Goal: Task Accomplishment & Management: Complete application form

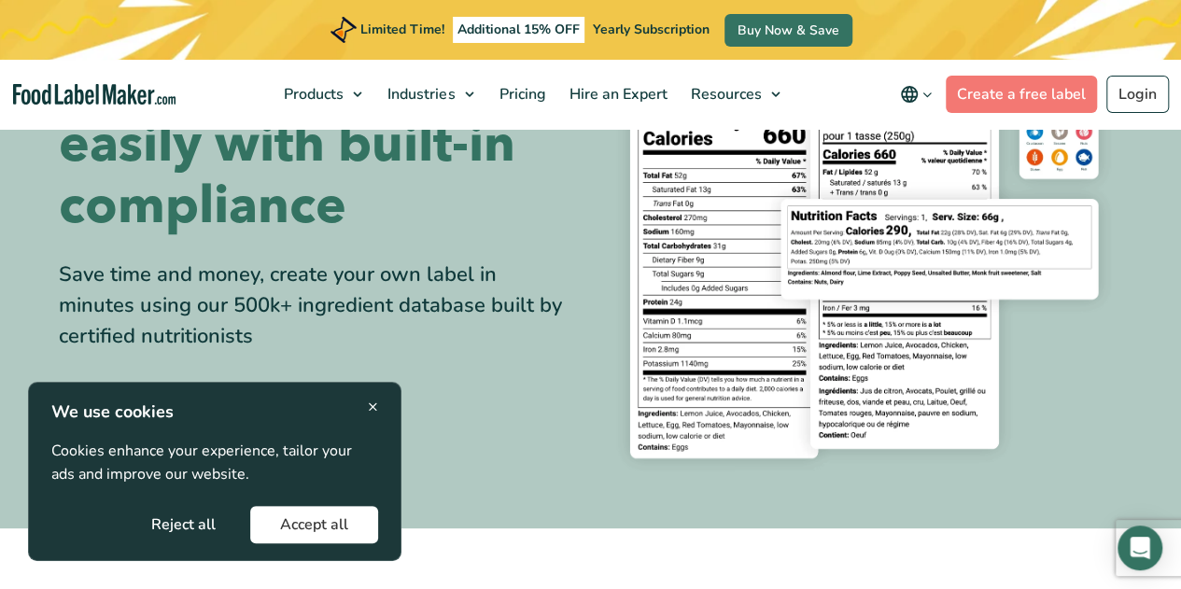
scroll to position [31, 0]
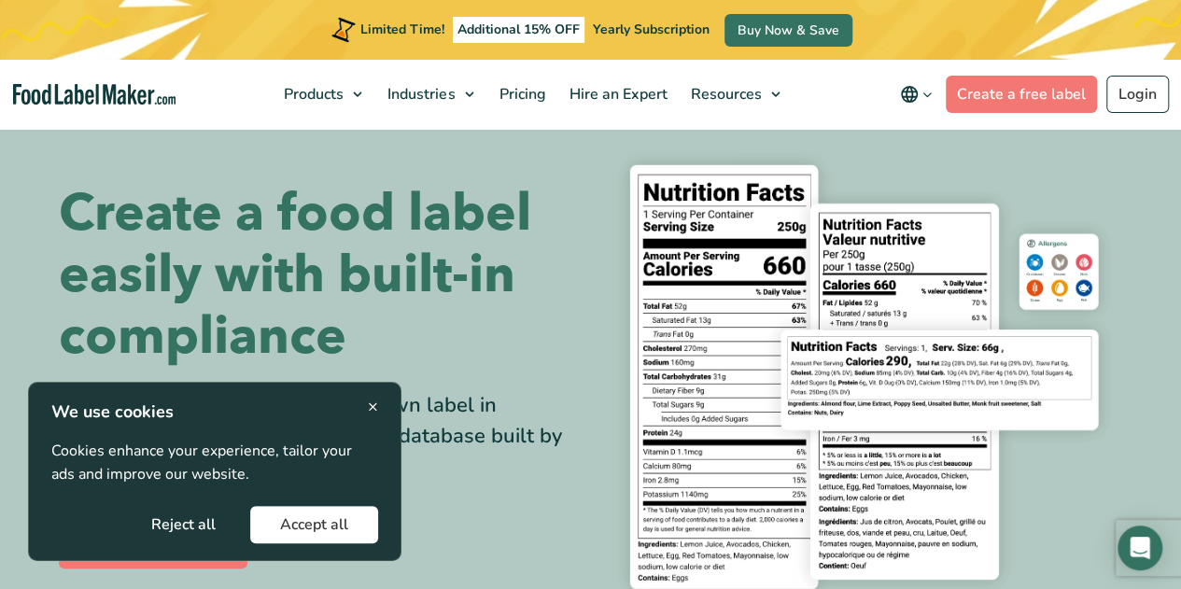
click at [183, 521] on button "Reject all" at bounding box center [183, 524] width 124 height 37
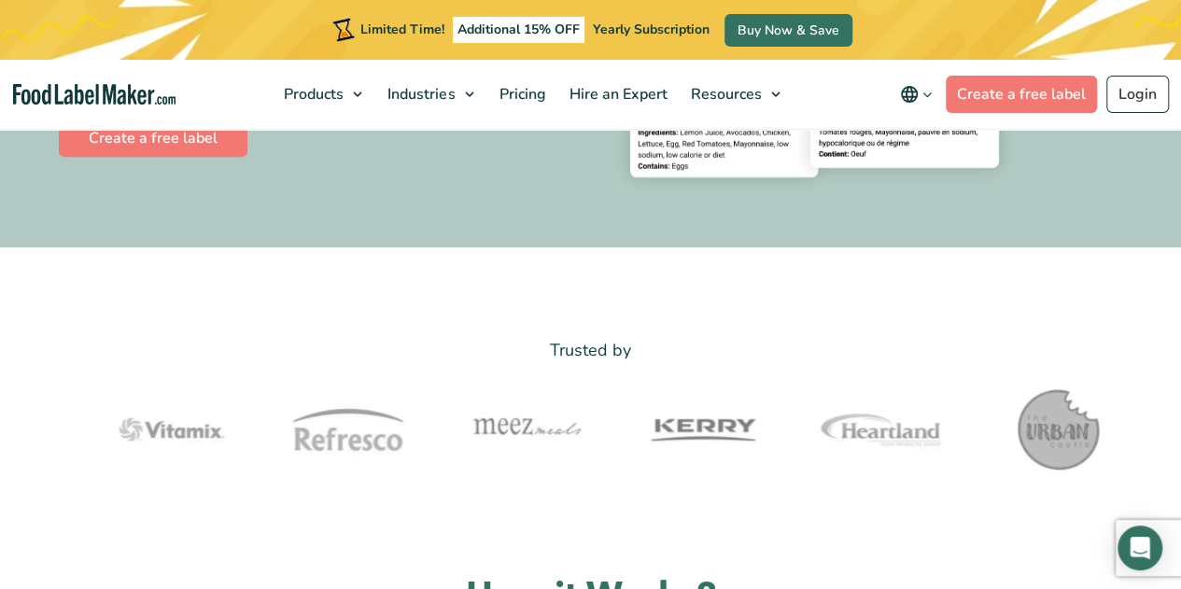
scroll to position [311, 0]
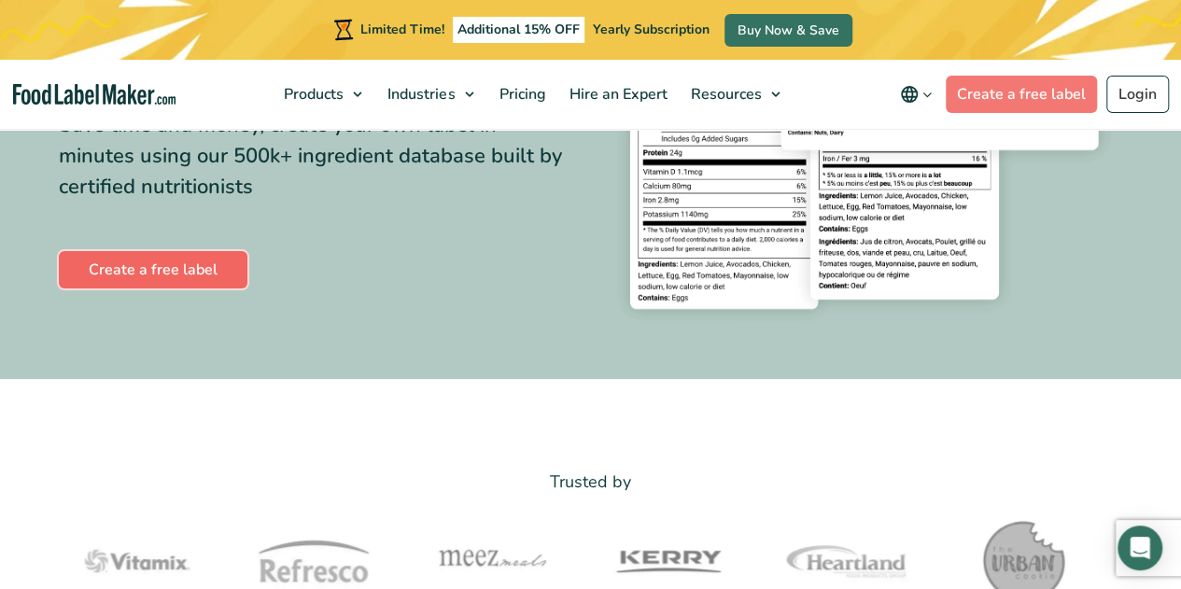
click at [185, 265] on link "Create a free label" at bounding box center [153, 269] width 189 height 37
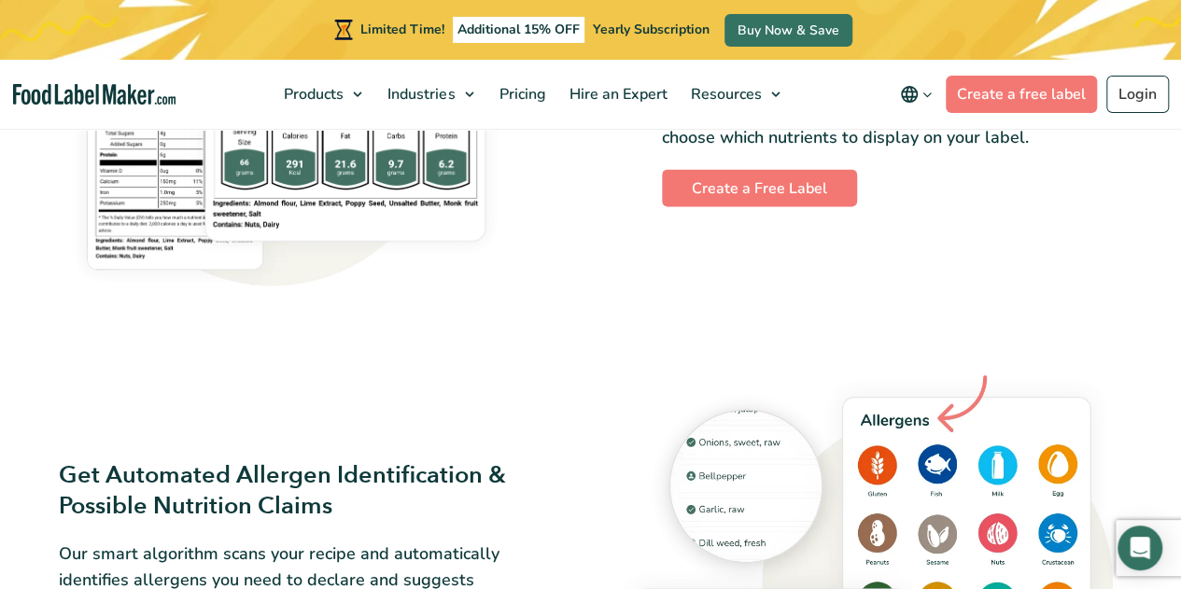
scroll to position [1494, 0]
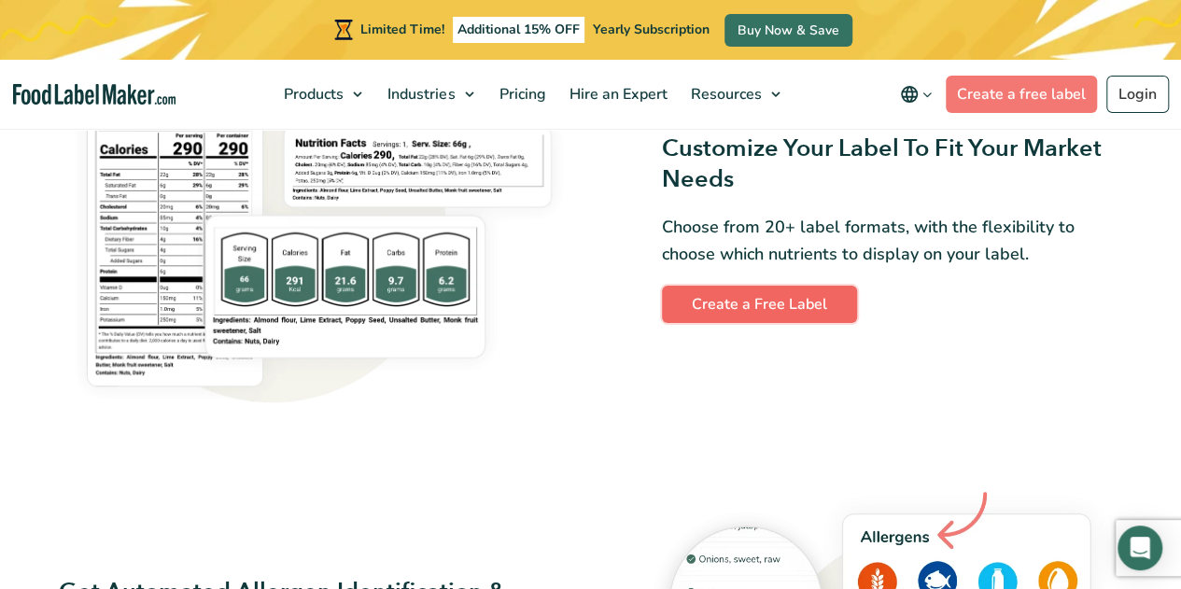
click at [741, 307] on link "Create a Free Label" at bounding box center [759, 304] width 195 height 37
